Goal: Find specific page/section: Find specific page/section

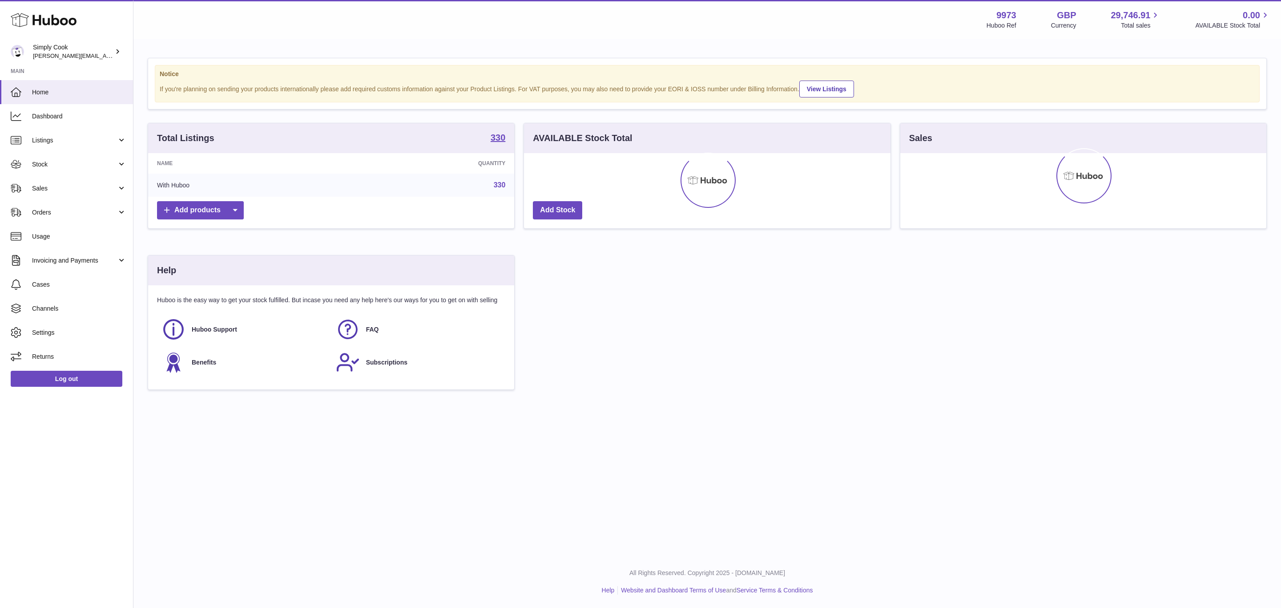
drag, startPoint x: 36, startPoint y: 162, endPoint x: 39, endPoint y: 186, distance: 23.7
click at [36, 162] on span "Stock" at bounding box center [74, 164] width 85 height 8
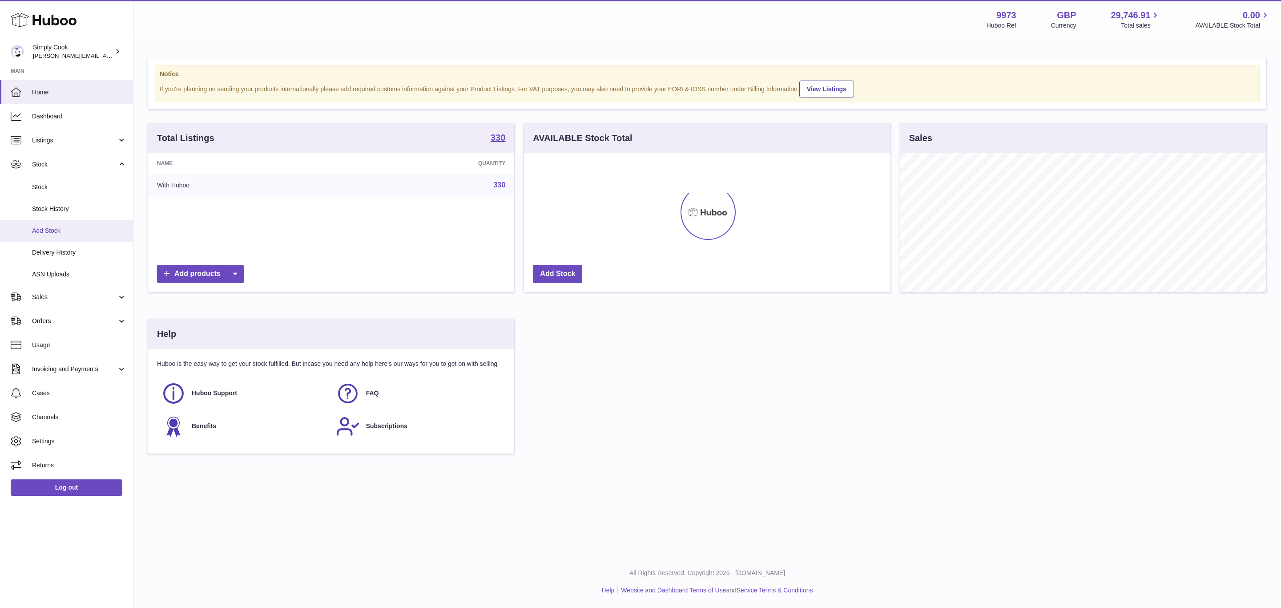
scroll to position [139, 366]
click at [61, 143] on span "Listings" at bounding box center [74, 140] width 85 height 8
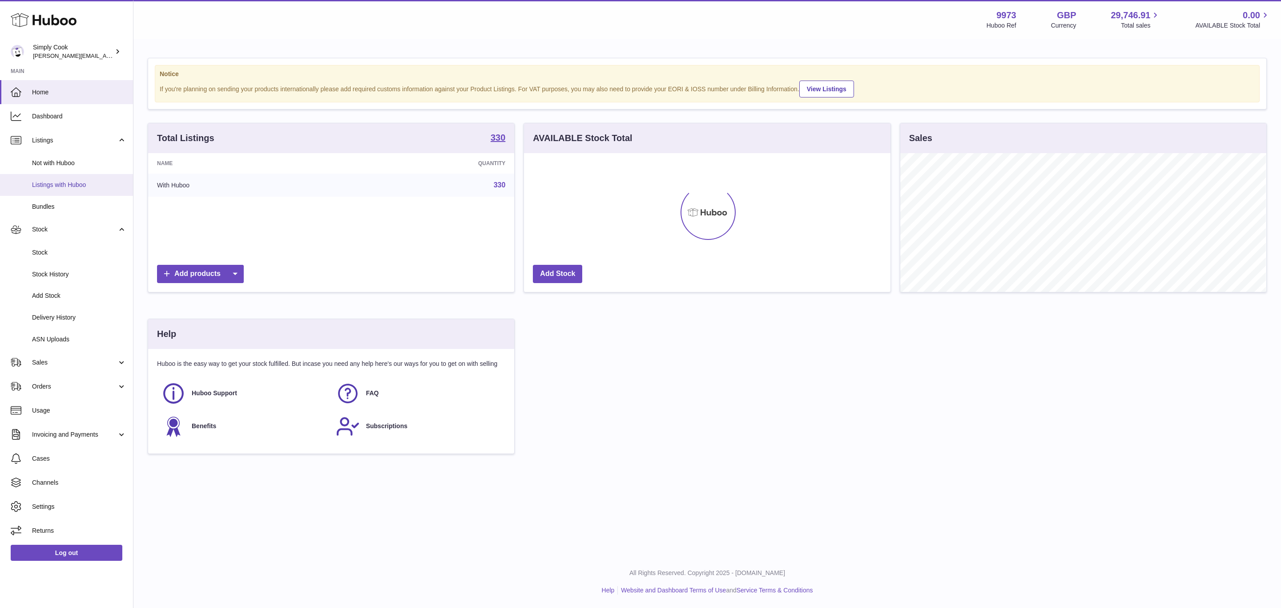
click at [63, 186] on span "Listings with Huboo" at bounding box center [79, 185] width 94 height 8
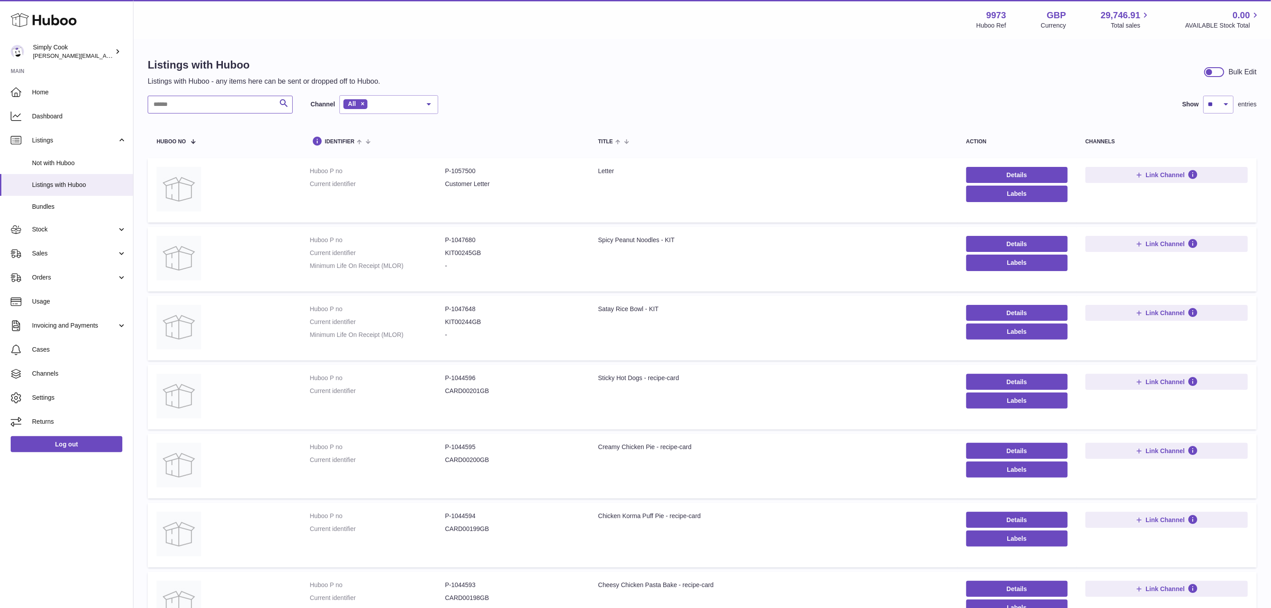
click at [241, 111] on input "text" at bounding box center [220, 105] width 145 height 18
type input "***"
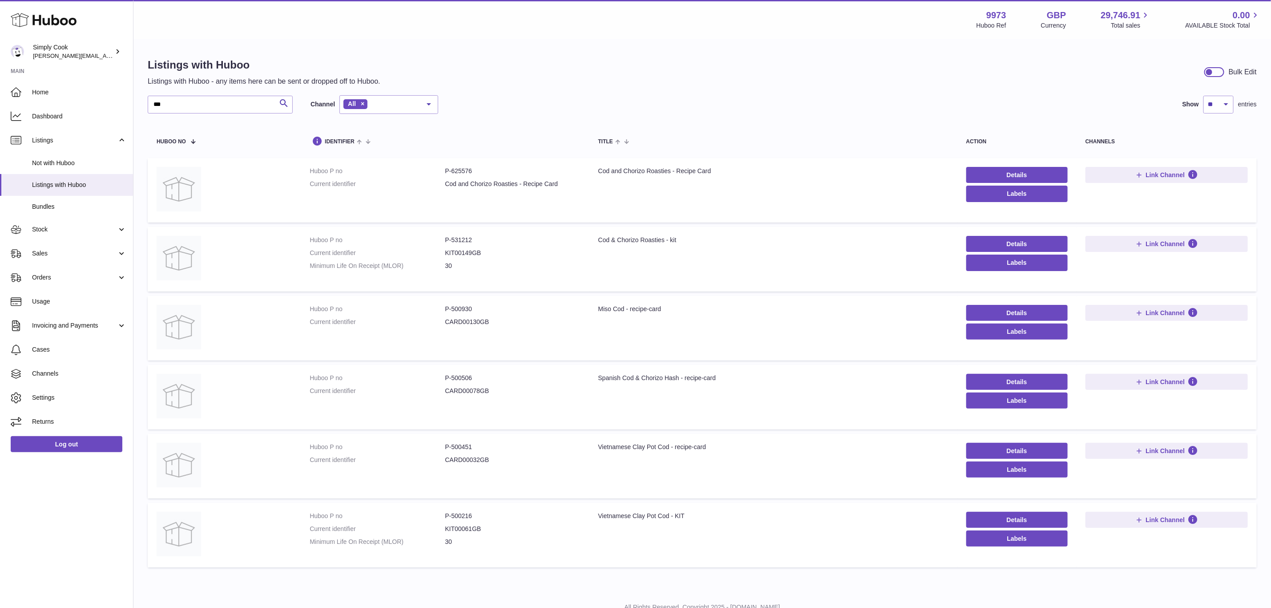
click at [478, 512] on dd "P-500216" at bounding box center [512, 516] width 135 height 8
click at [460, 515] on dd "P-500216" at bounding box center [512, 516] width 135 height 8
copy dd "500216"
